Goal: Task Accomplishment & Management: Manage account settings

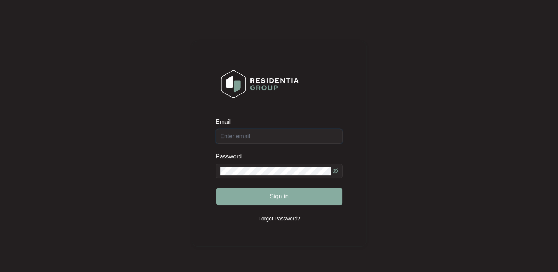
type input "[EMAIL_ADDRESS][DOMAIN_NAME]"
click at [255, 203] on button "Sign in" at bounding box center [279, 197] width 126 height 18
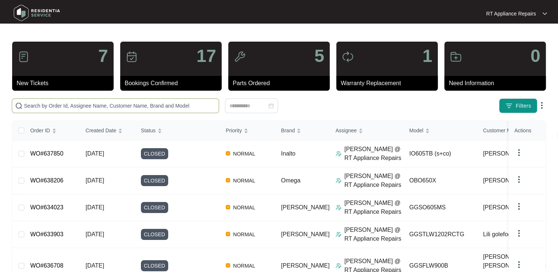
click at [163, 107] on input "text" at bounding box center [120, 106] width 192 height 8
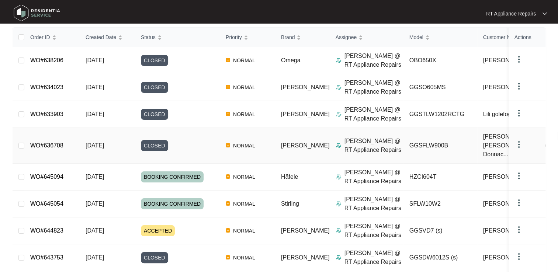
scroll to position [111, 0]
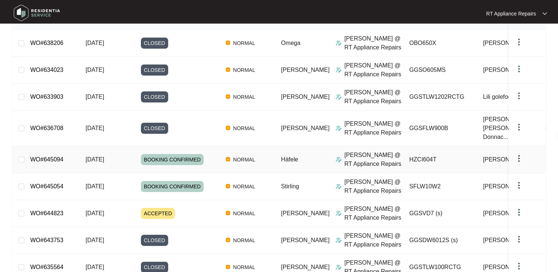
type input "[PERSON_NAME]"
click at [47, 156] on link "WO#645094" at bounding box center [46, 159] width 33 height 6
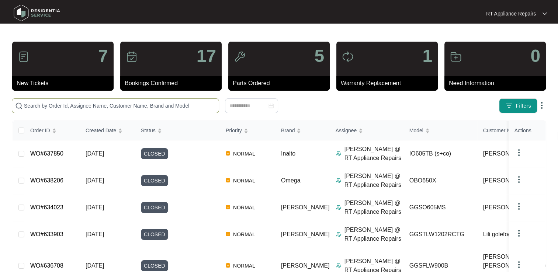
click at [99, 104] on input "text" at bounding box center [120, 106] width 192 height 8
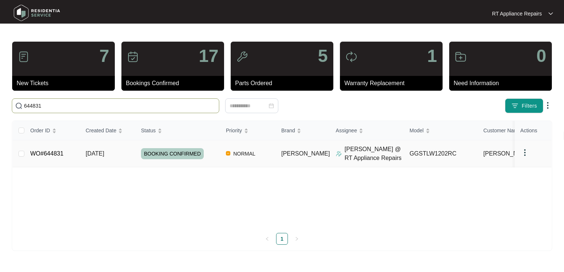
type input "644831"
click at [52, 153] on link "WO#644831" at bounding box center [46, 154] width 33 height 6
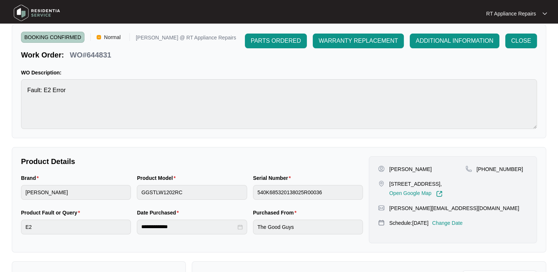
scroll to position [37, 0]
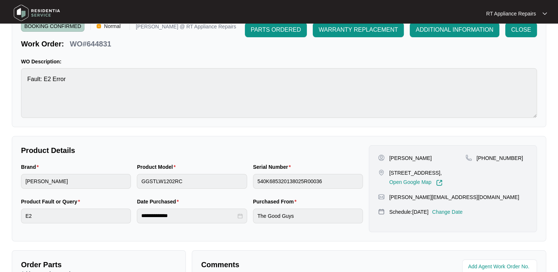
click at [452, 216] on p "Change Date" at bounding box center [448, 212] width 31 height 7
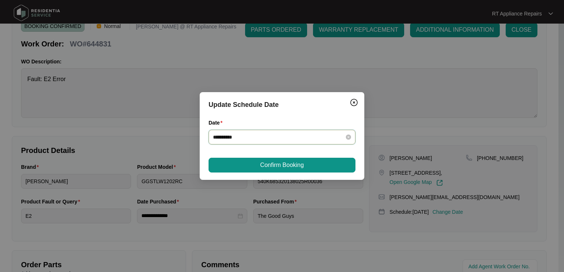
click at [251, 139] on input "**********" at bounding box center [277, 137] width 129 height 8
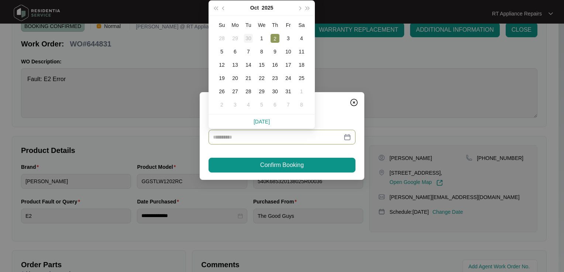
click at [247, 38] on div "30" at bounding box center [248, 38] width 9 height 9
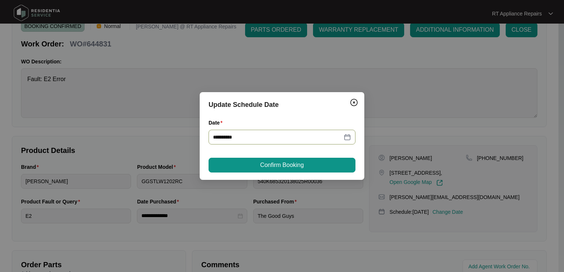
type input "**********"
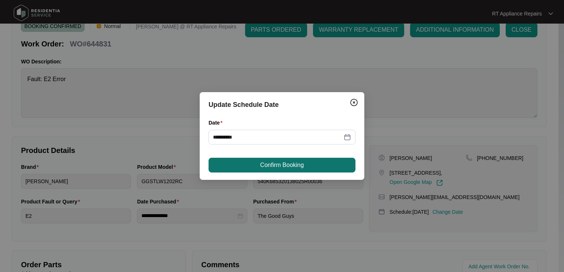
click at [273, 166] on span "Confirm Booking" at bounding box center [282, 165] width 44 height 9
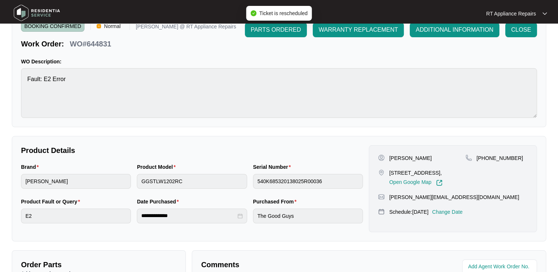
click at [532, 15] on p "RT Appliance Repairs" at bounding box center [511, 13] width 50 height 7
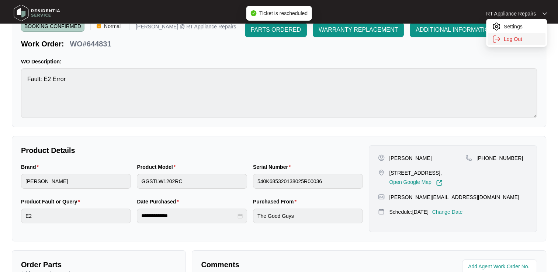
click at [522, 39] on p "Log Out" at bounding box center [522, 38] width 37 height 7
